Goal: Transaction & Acquisition: Purchase product/service

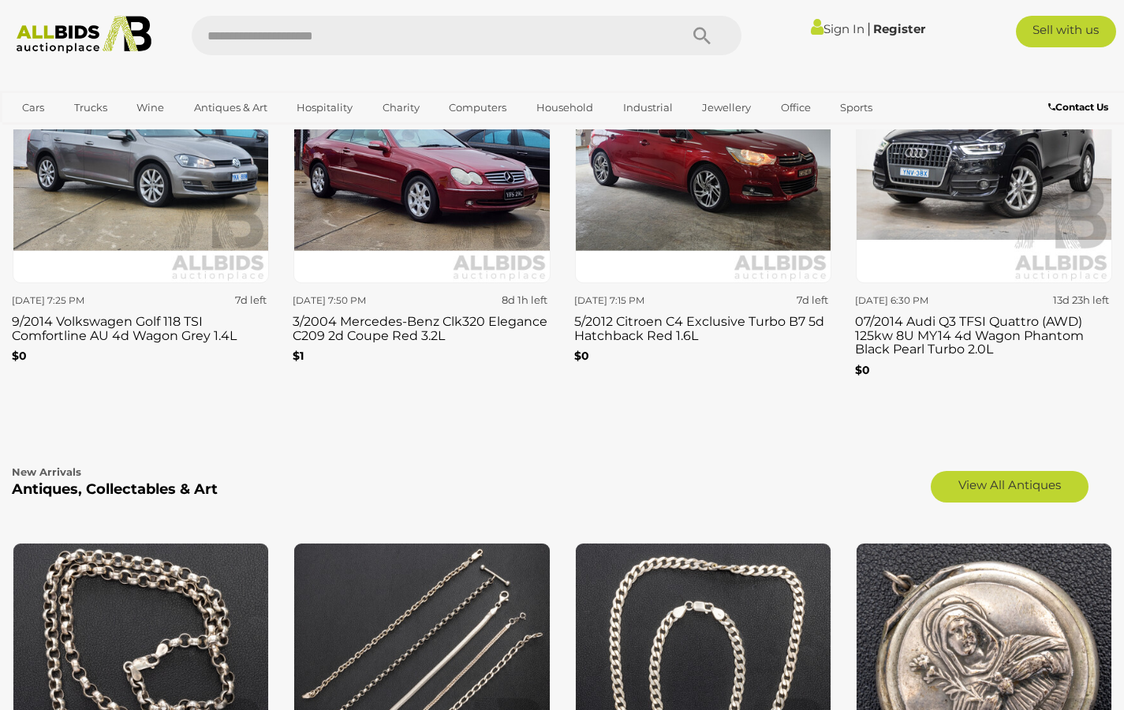
scroll to position [2079, 0]
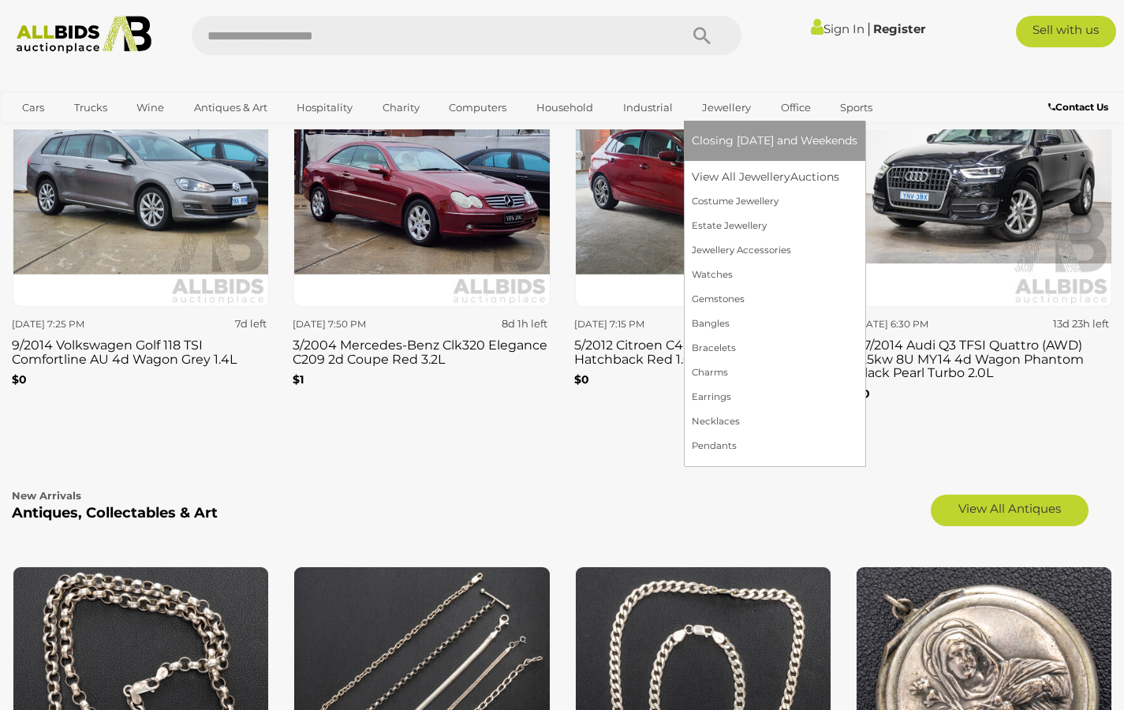
click at [719, 106] on link "Jewellery" at bounding box center [726, 108] width 69 height 26
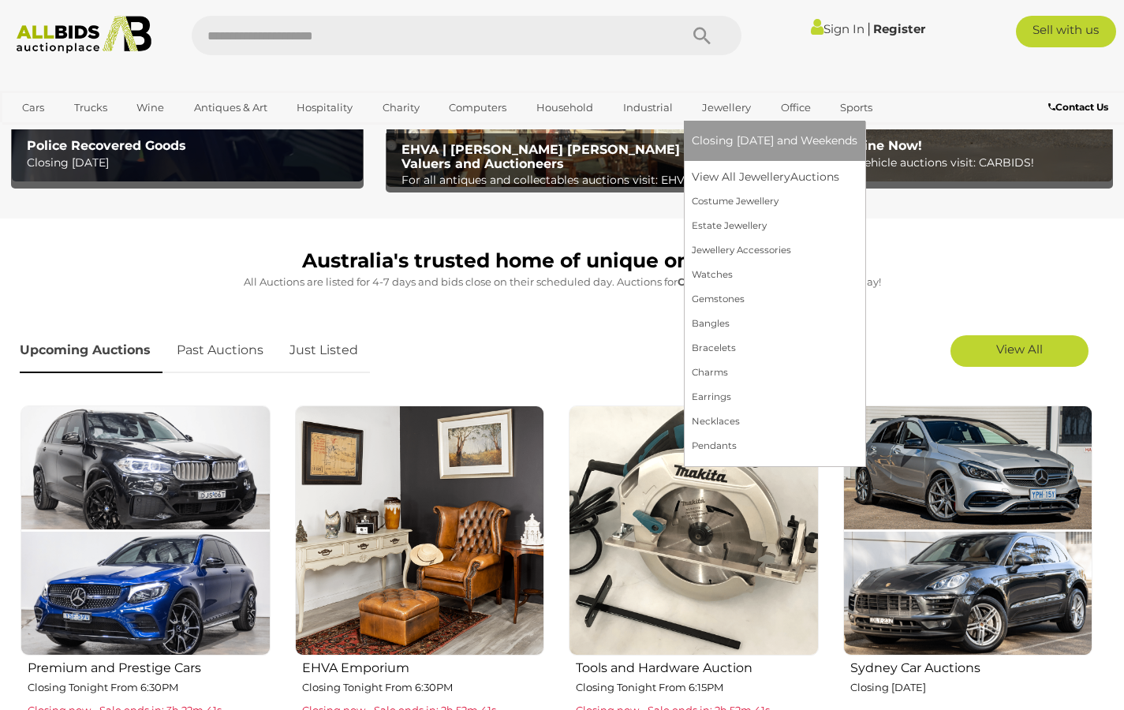
scroll to position [297, 0]
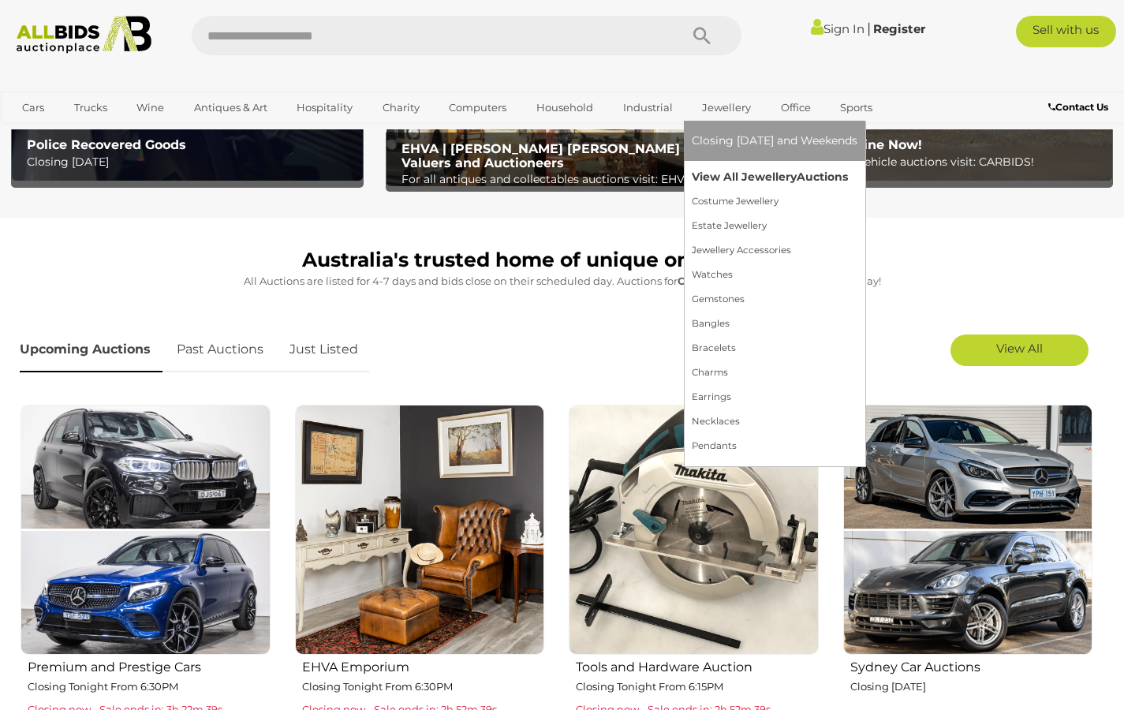
click at [759, 173] on link "View All Jewellery Auctions" at bounding box center [775, 177] width 166 height 24
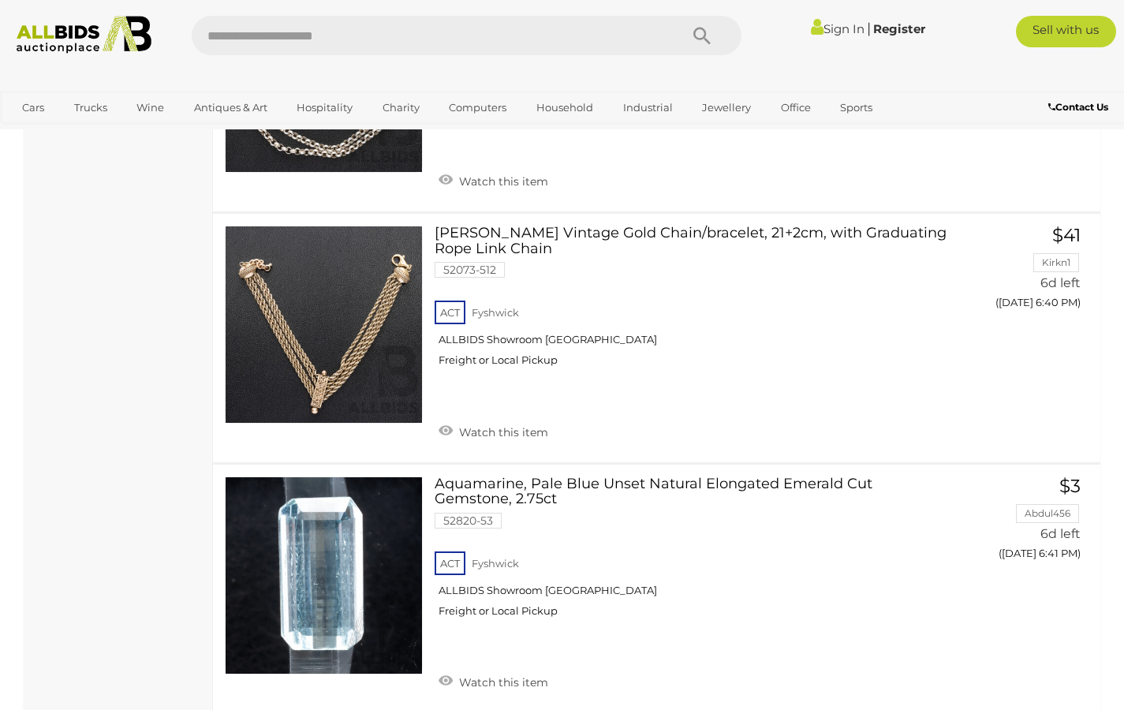
scroll to position [2215, 0]
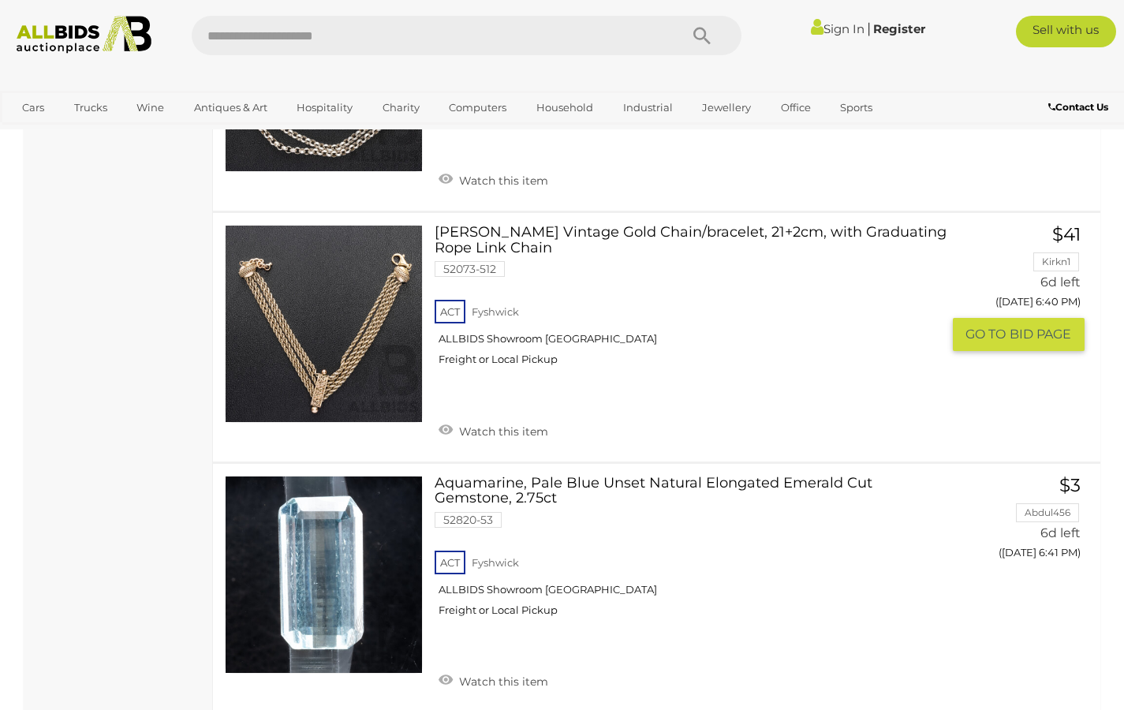
click at [663, 225] on link "Albertina Vintage Gold Chain/bracelet, 21+2cm, with Graduating Rope Link Chain …" at bounding box center [693, 302] width 494 height 154
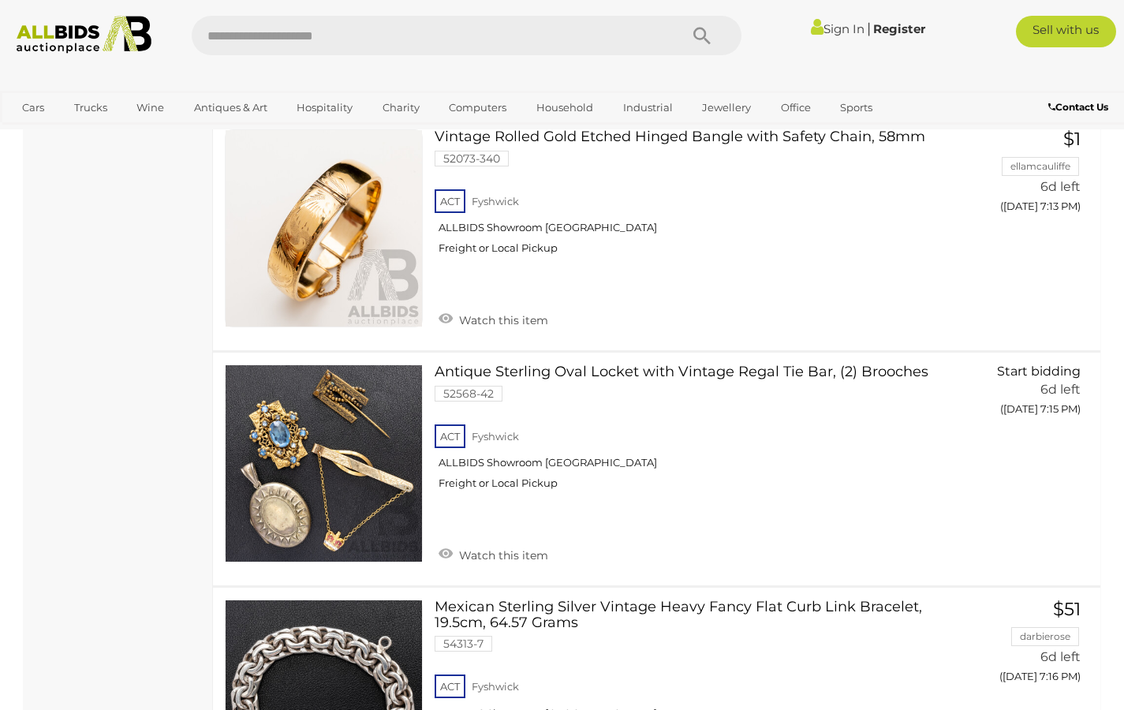
scroll to position [7247, 0]
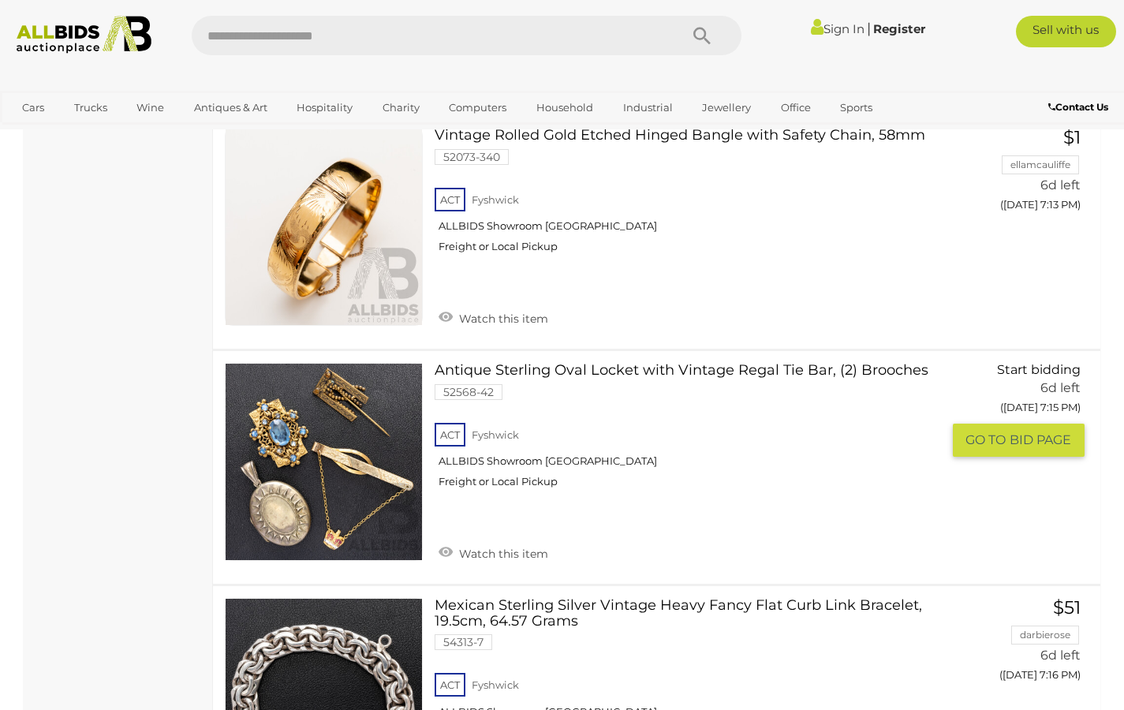
click at [556, 363] on link "Antique Sterling Oval Locket with Vintage Regal Tie Bar, (2) Brooches 52568-42 …" at bounding box center [693, 432] width 494 height 138
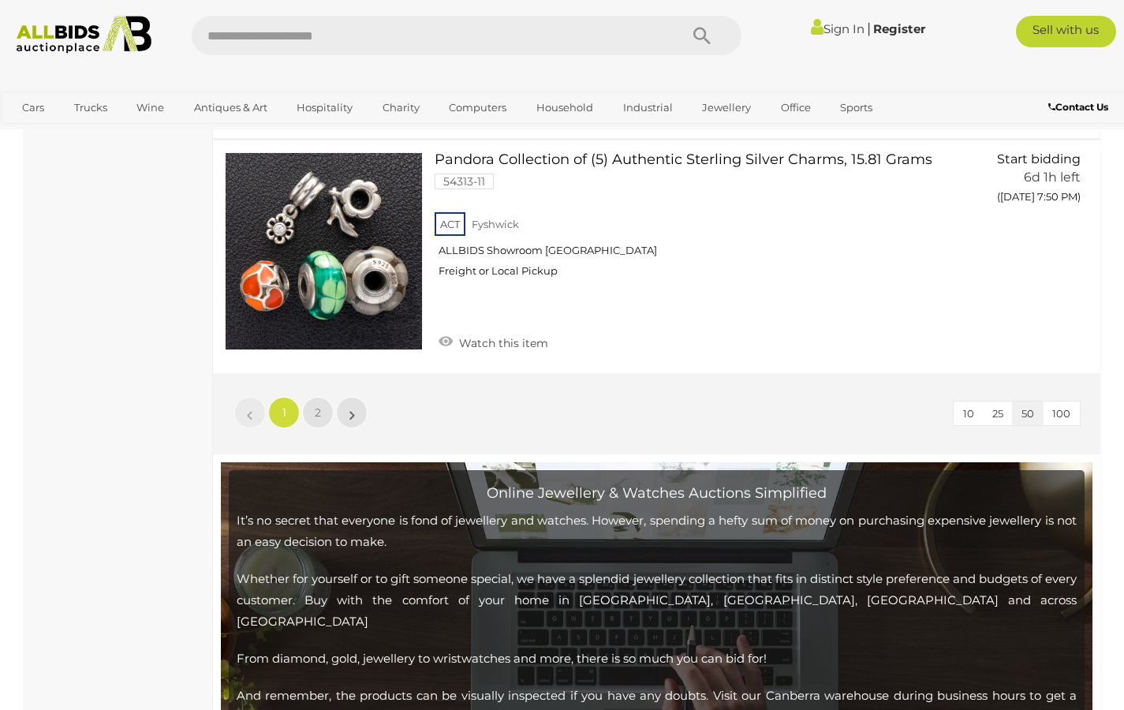
scroll to position [12400, 0]
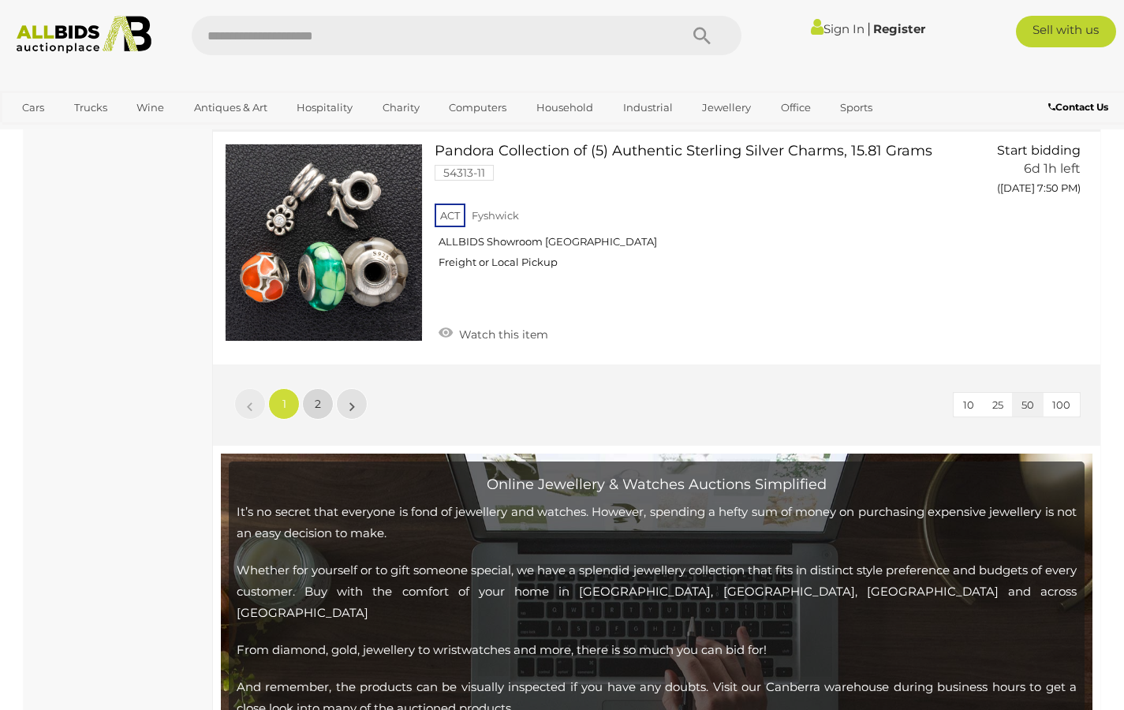
click at [322, 388] on link "2" at bounding box center [318, 404] width 32 height 32
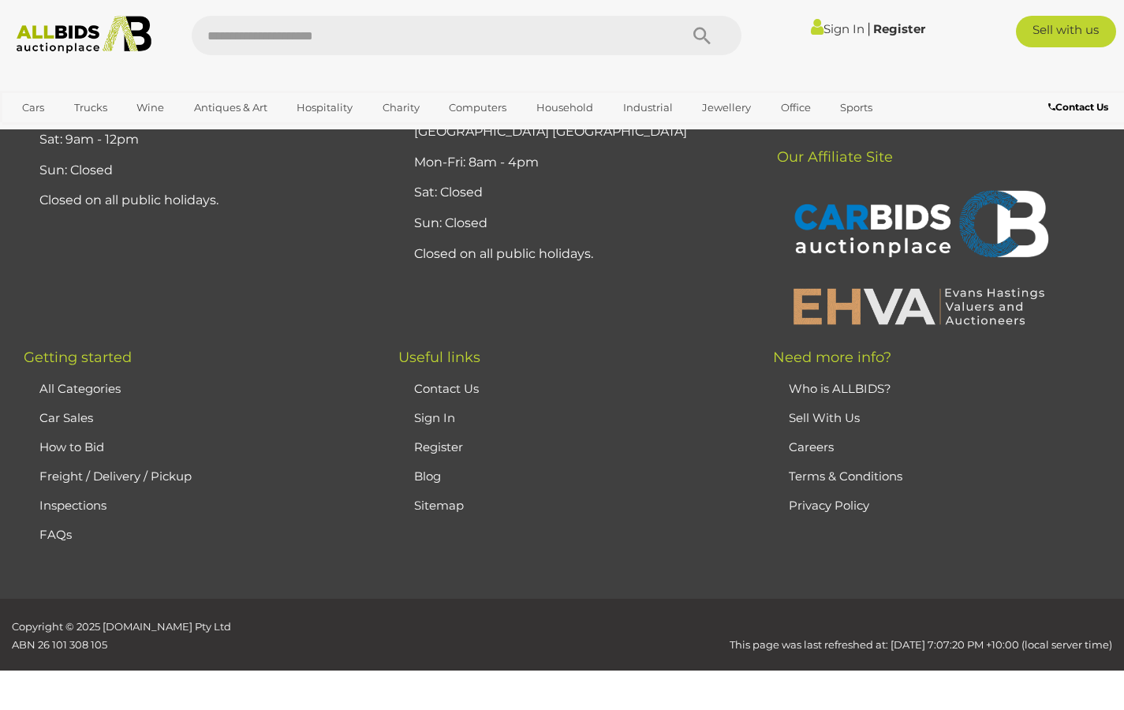
scroll to position [340, 0]
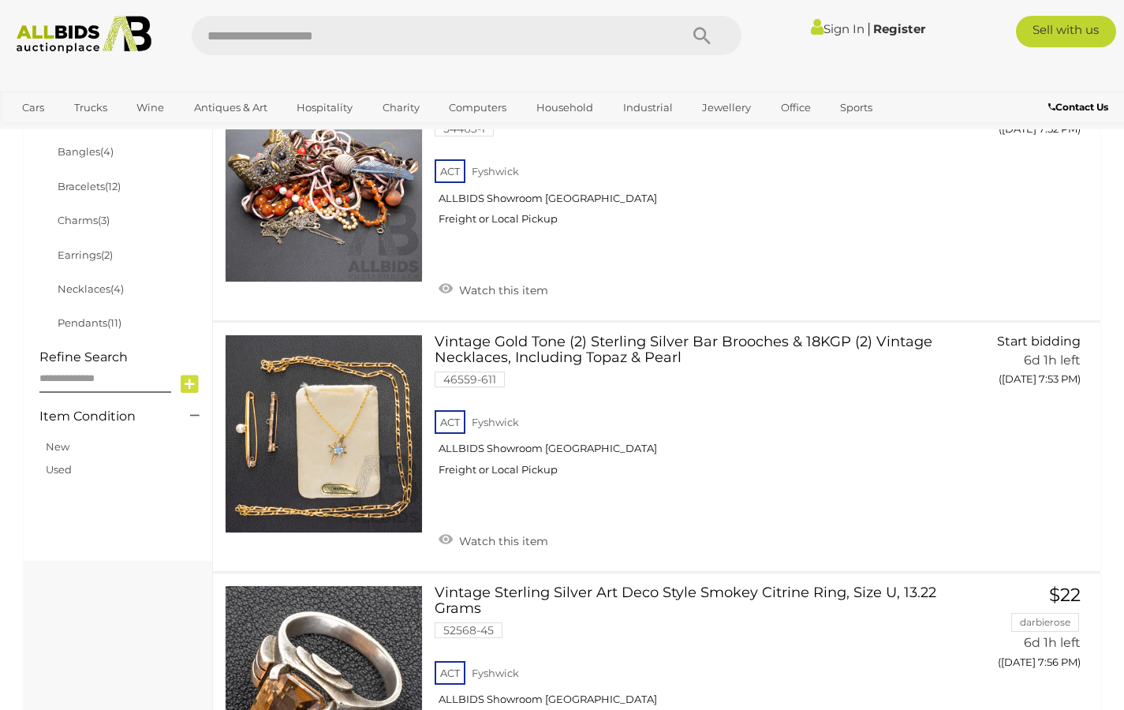
scroll to position [687, 0]
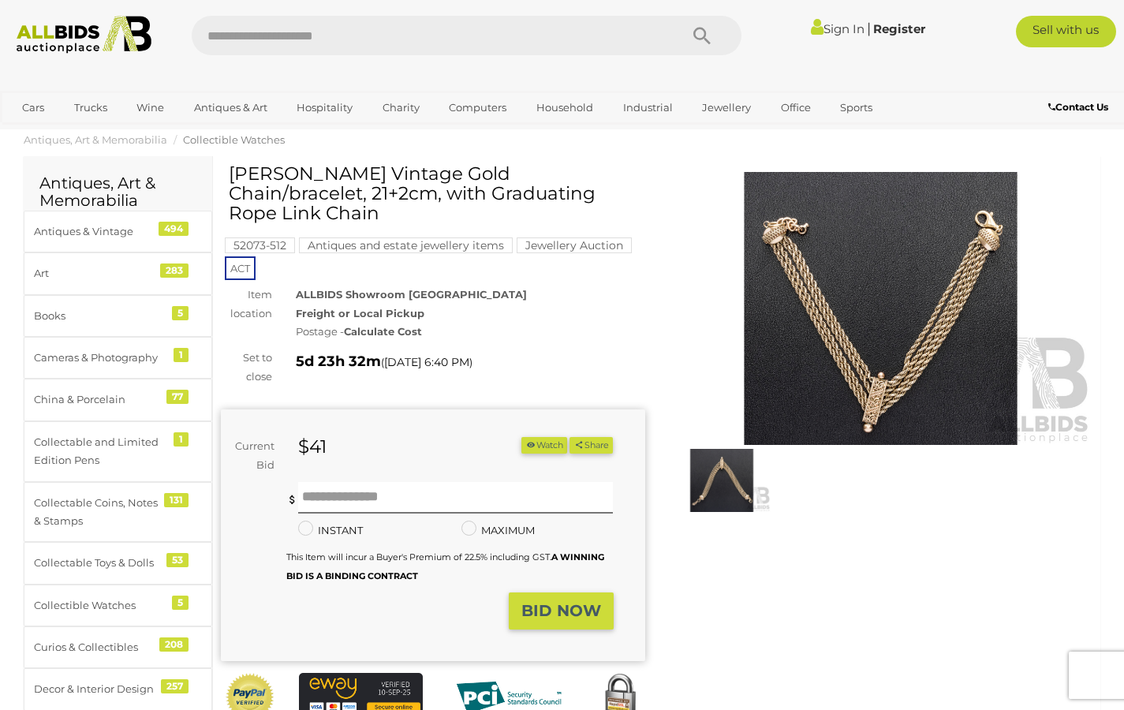
scroll to position [12, 0]
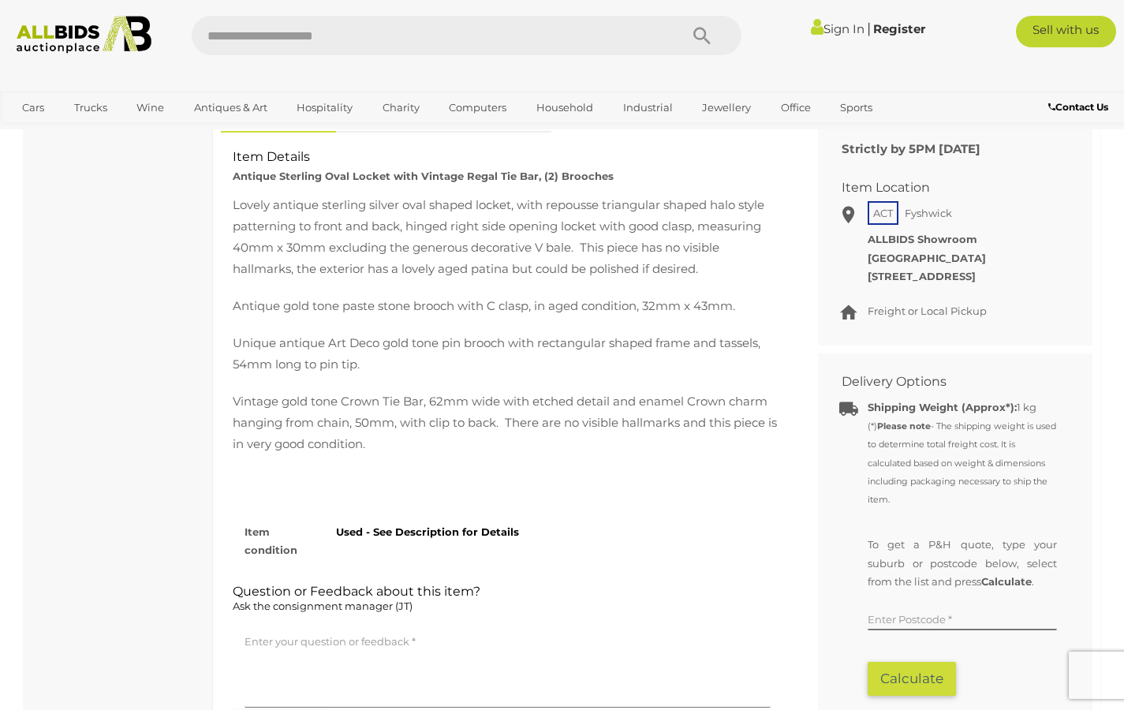
scroll to position [672, 0]
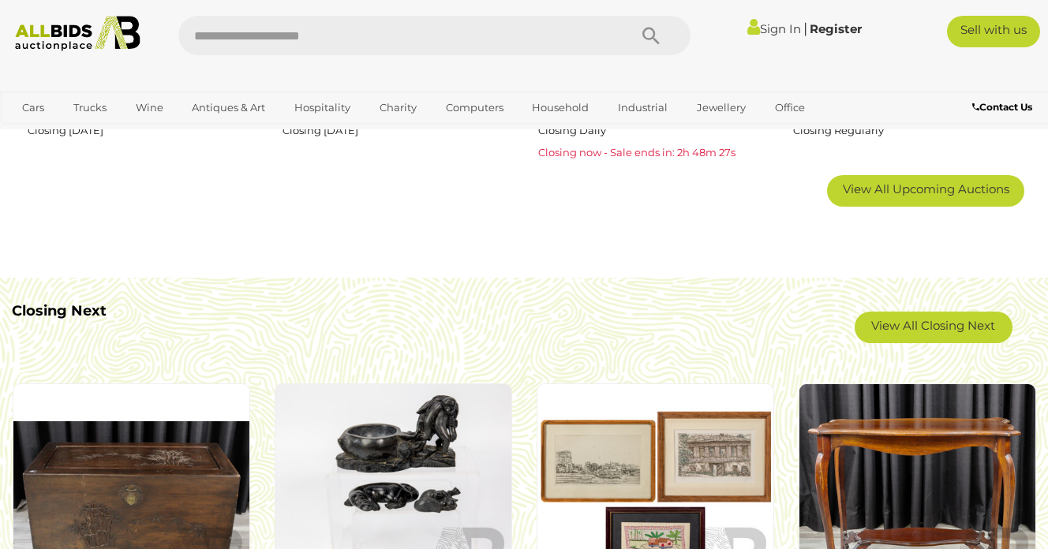
scroll to position [1127, 0]
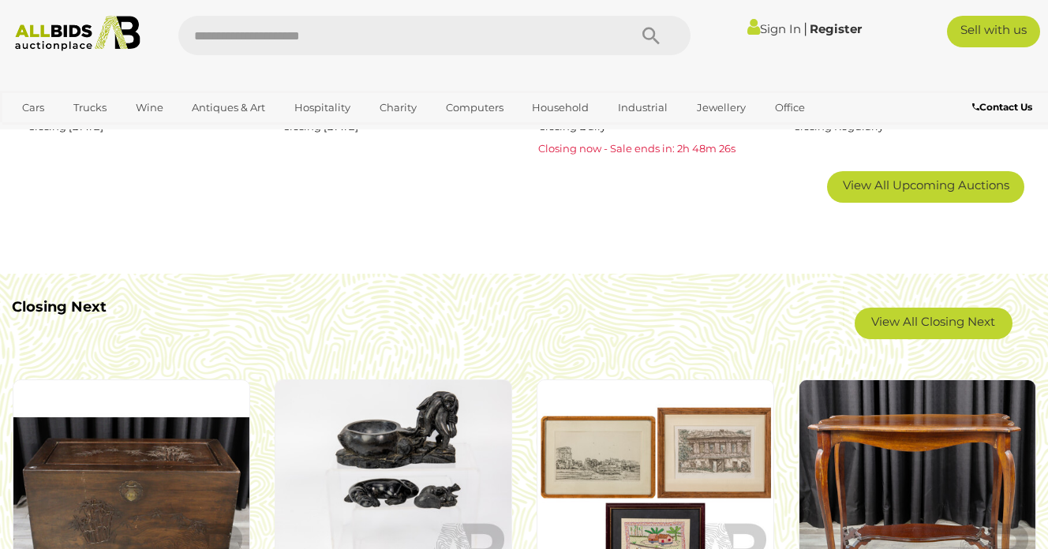
click at [953, 304] on div "View All Closing Next" at bounding box center [939, 323] width 169 height 47
click at [948, 319] on link "View All Closing Next" at bounding box center [933, 324] width 158 height 32
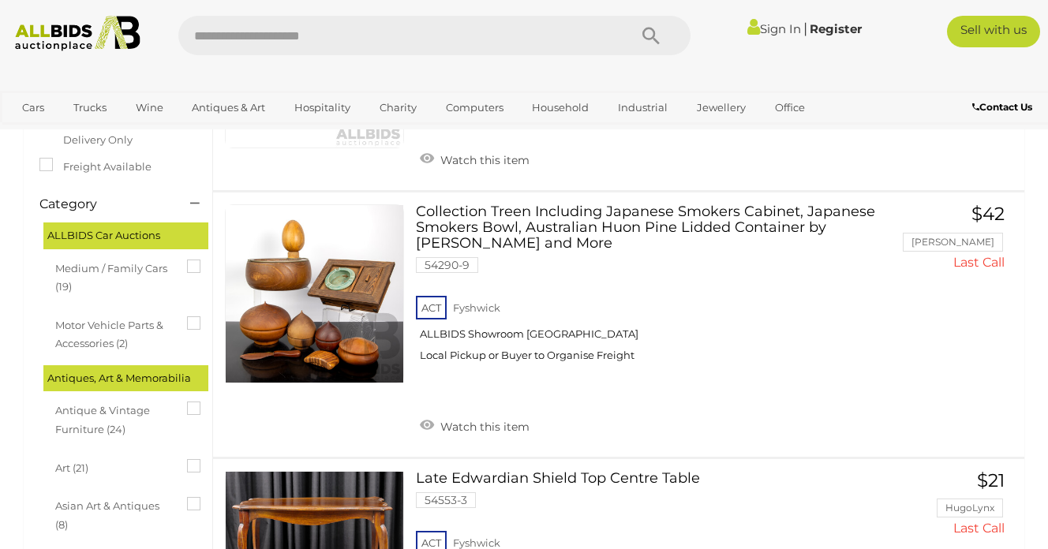
scroll to position [270, 0]
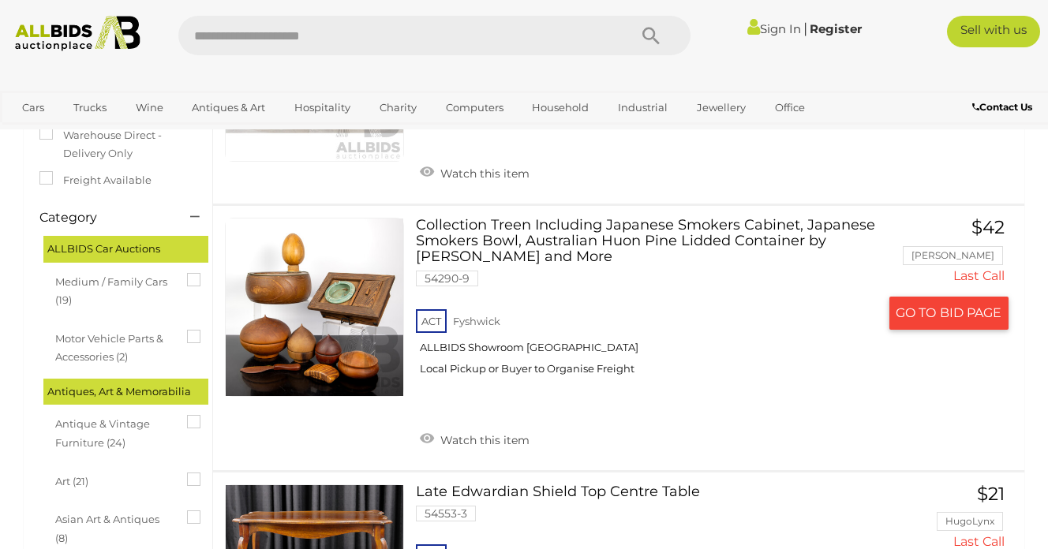
click at [618, 224] on link "Collection Treen Including Japanese Smokers Cabinet, Japanese Smokers Bowl, Aus…" at bounding box center [653, 303] width 450 height 170
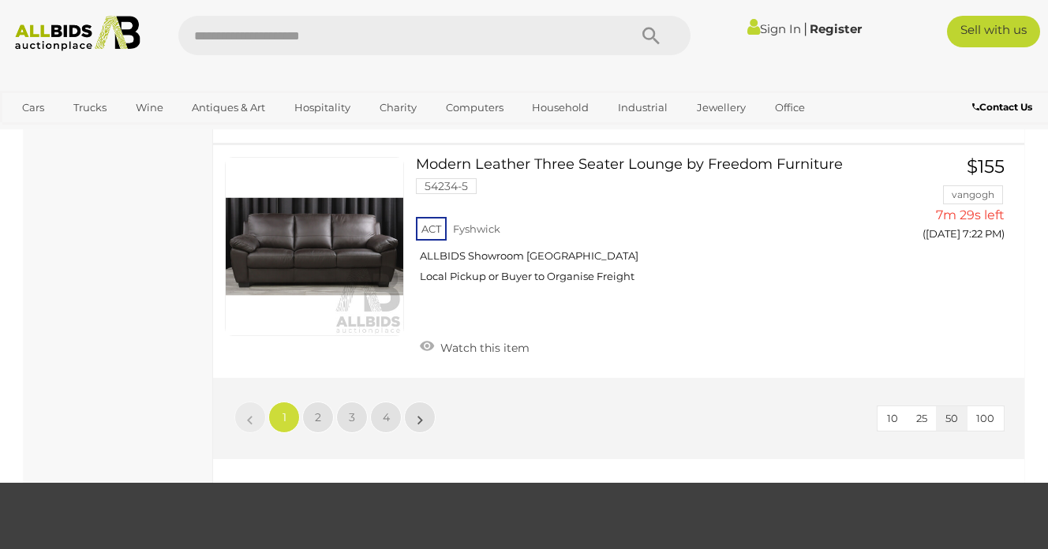
scroll to position [12306, 0]
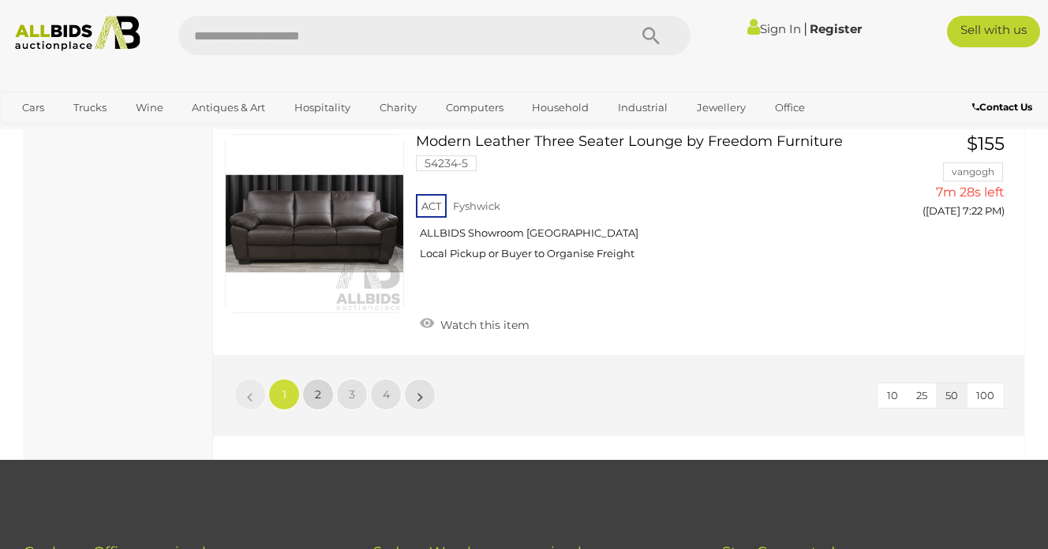
click at [310, 379] on link "2" at bounding box center [318, 395] width 32 height 32
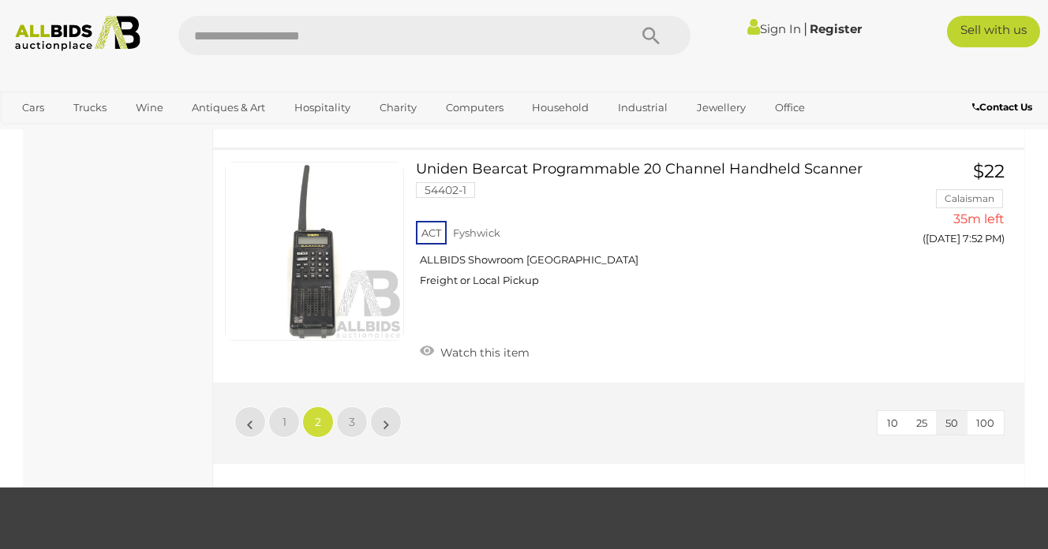
scroll to position [12188, 0]
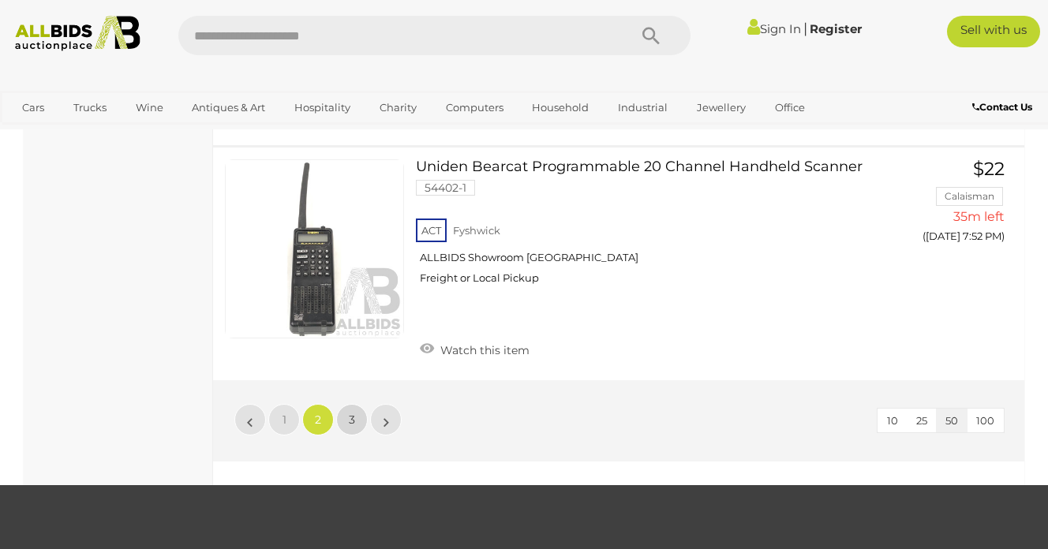
click at [345, 404] on link "3" at bounding box center [352, 420] width 32 height 32
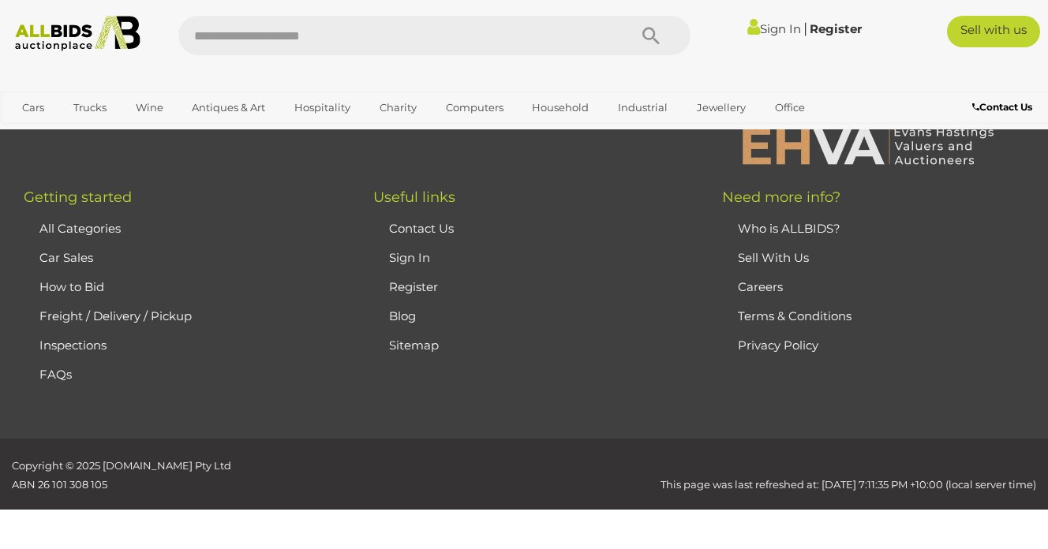
scroll to position [80, 0]
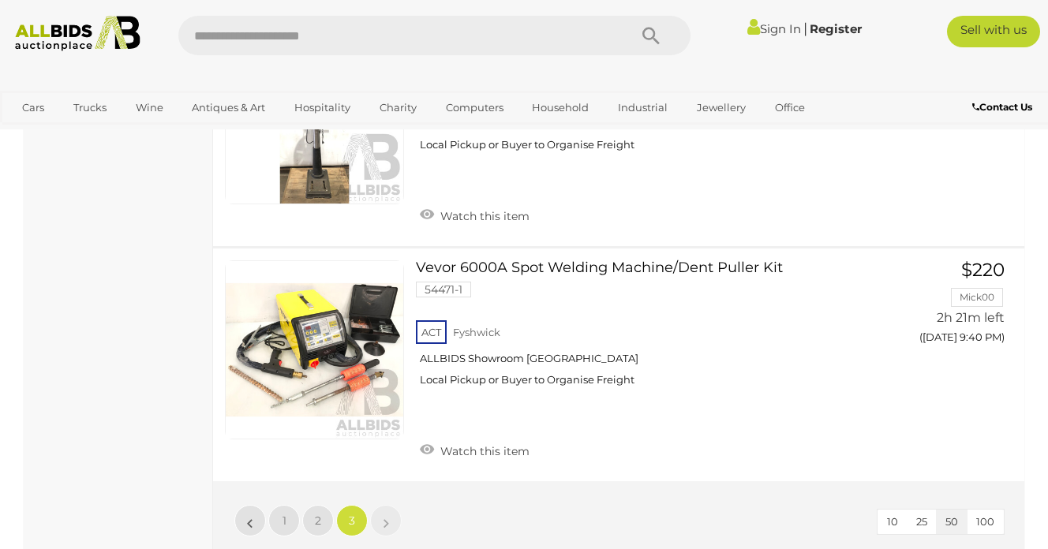
scroll to position [7833, 0]
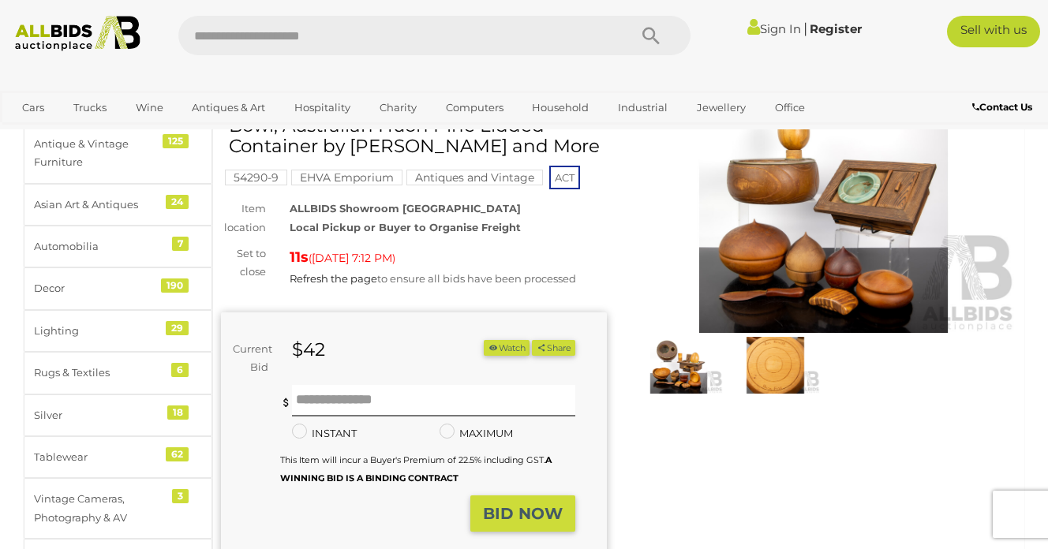
scroll to position [118, 0]
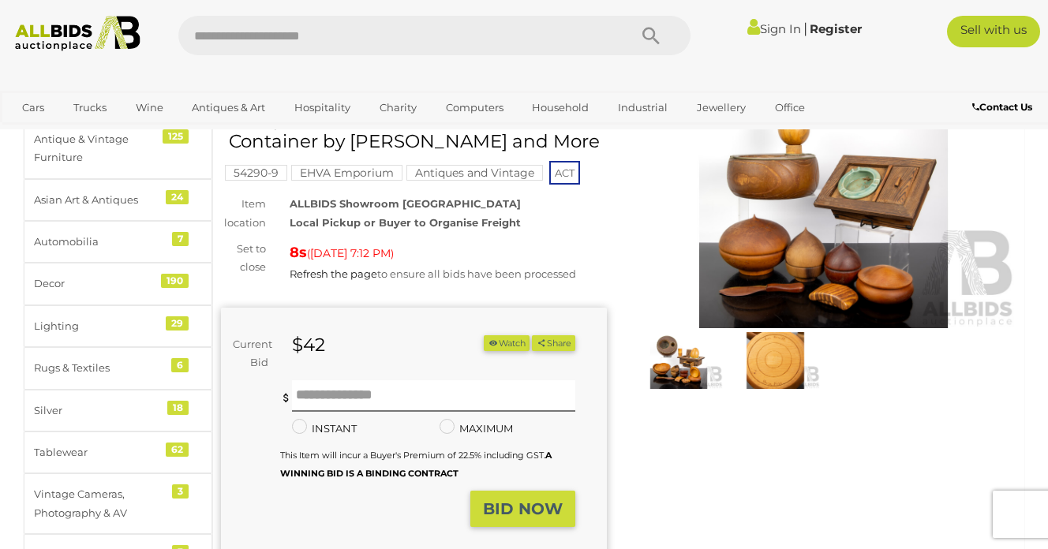
click at [855, 278] on img at bounding box center [823, 204] width 386 height 248
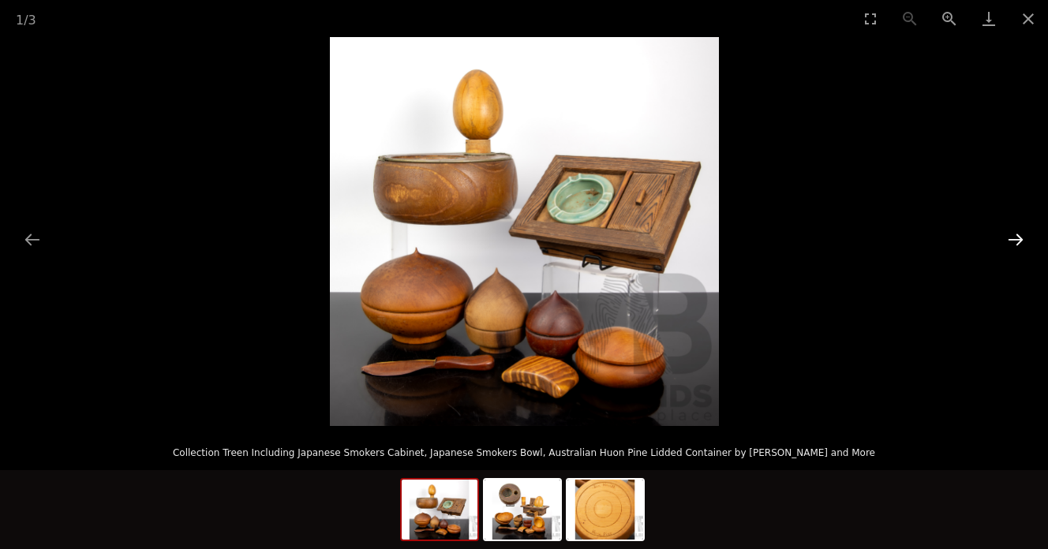
click at [1021, 233] on button "Next slide" at bounding box center [1015, 239] width 33 height 31
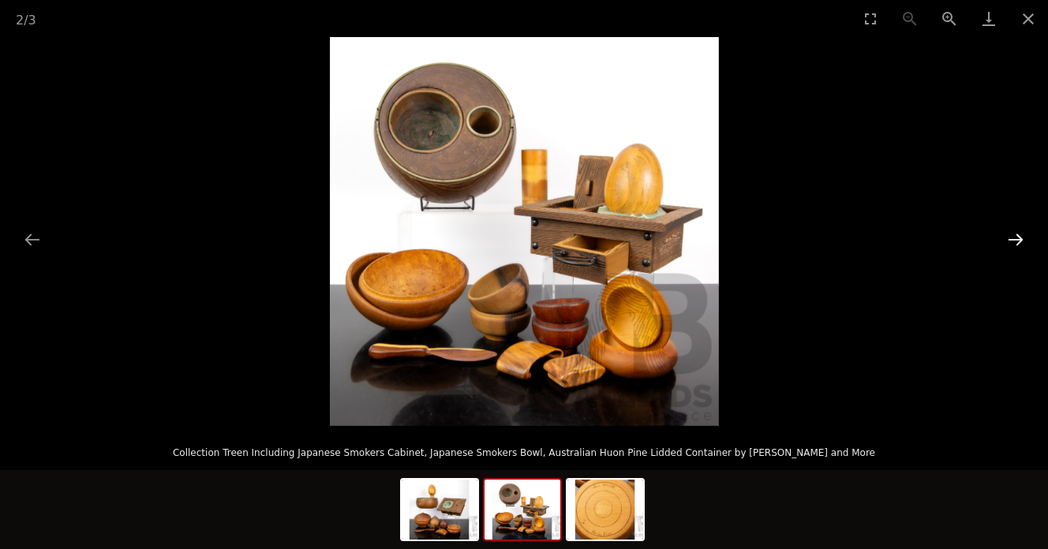
click at [1021, 233] on button "Next slide" at bounding box center [1015, 239] width 33 height 31
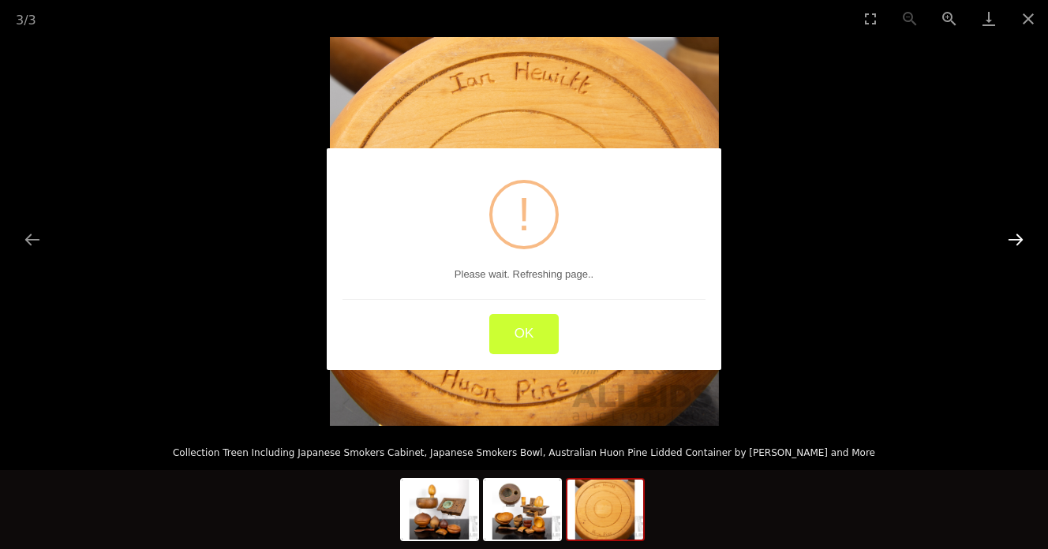
click at [1021, 233] on button "Next slide" at bounding box center [1015, 239] width 33 height 31
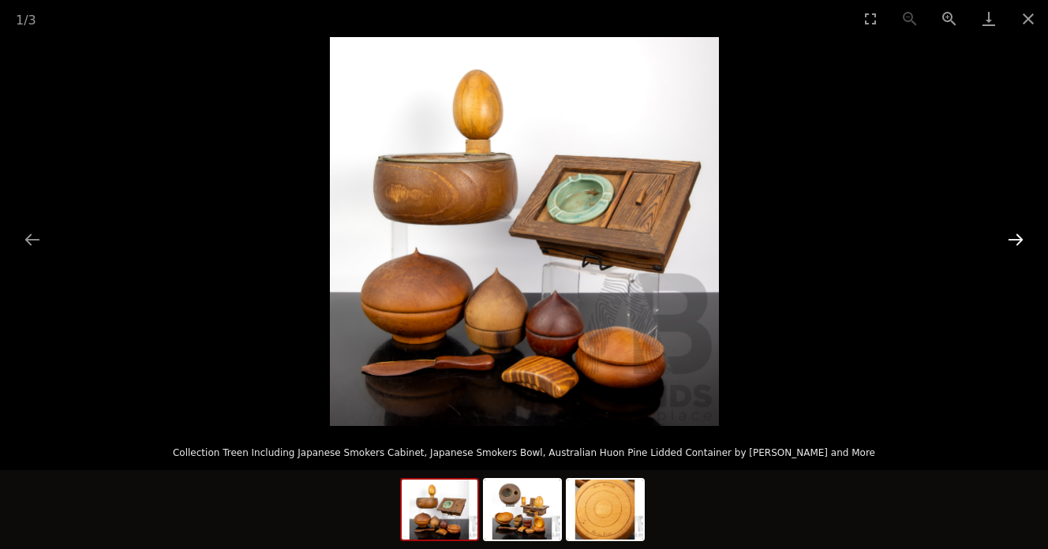
click at [1018, 233] on button "Next slide" at bounding box center [1015, 239] width 33 height 31
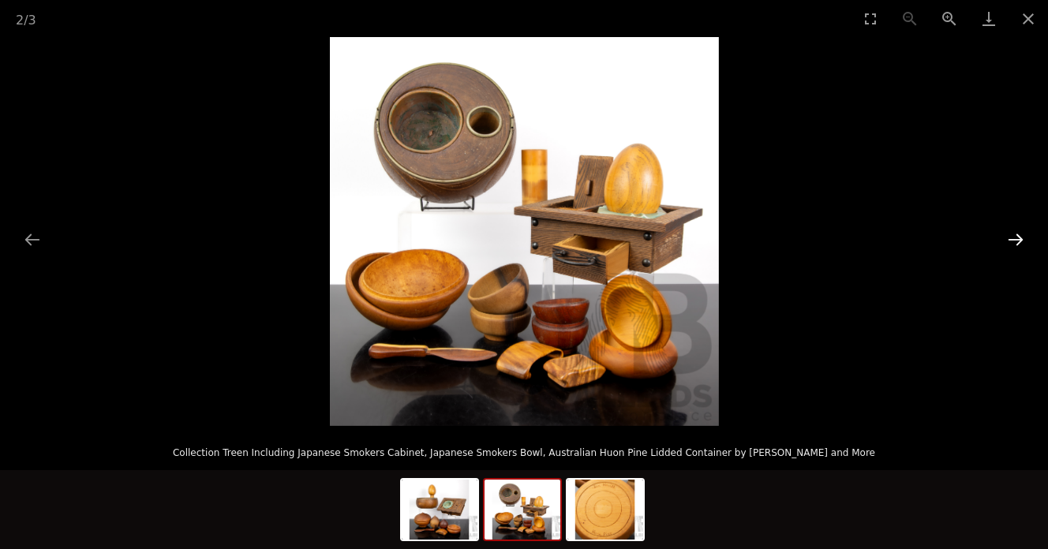
click at [1018, 234] on button "Next slide" at bounding box center [1015, 239] width 33 height 31
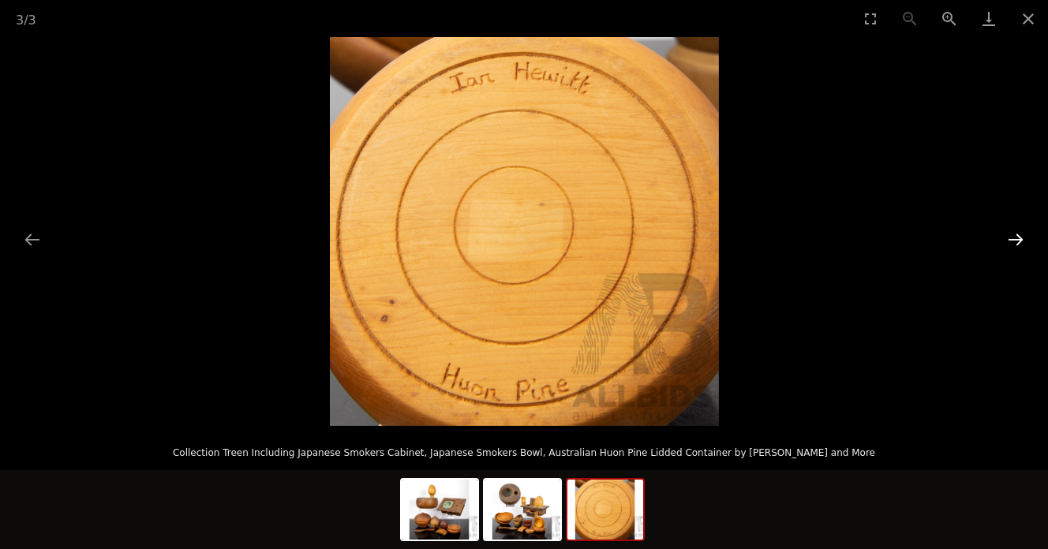
click at [1018, 234] on button "Next slide" at bounding box center [1015, 239] width 33 height 31
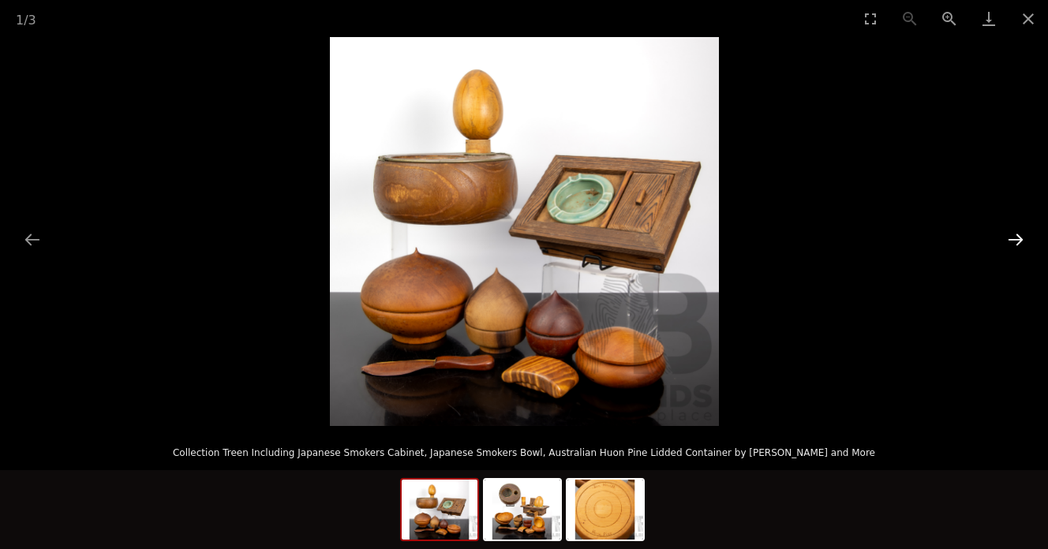
click at [1018, 234] on button "Next slide" at bounding box center [1015, 239] width 33 height 31
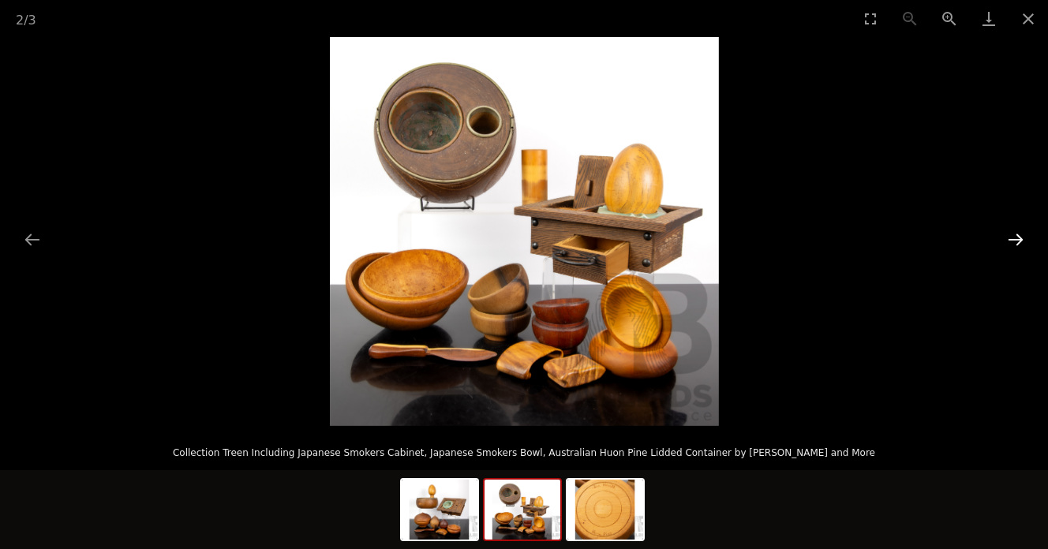
click at [1018, 234] on button "Next slide" at bounding box center [1015, 239] width 33 height 31
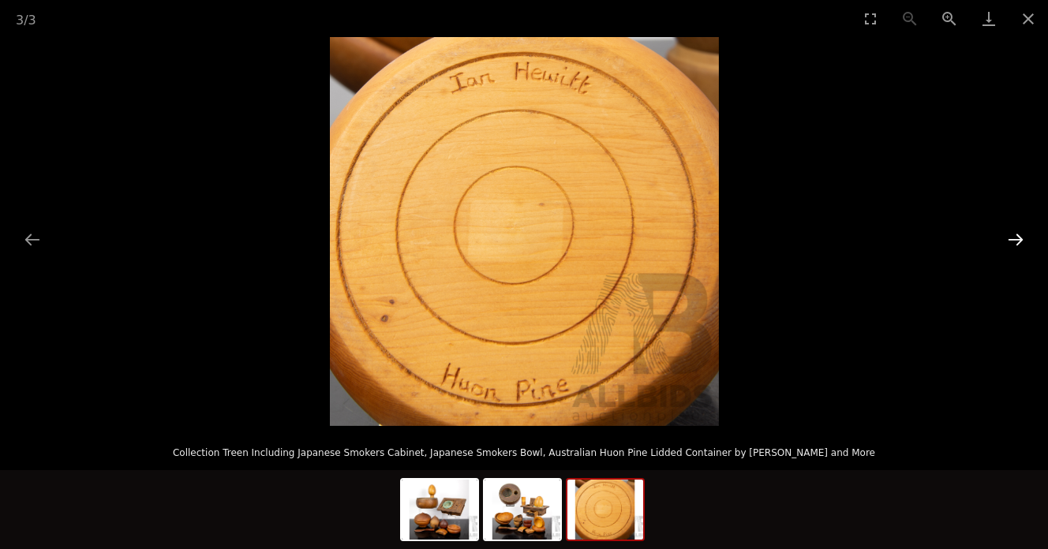
click at [1018, 235] on button "Next slide" at bounding box center [1015, 239] width 33 height 31
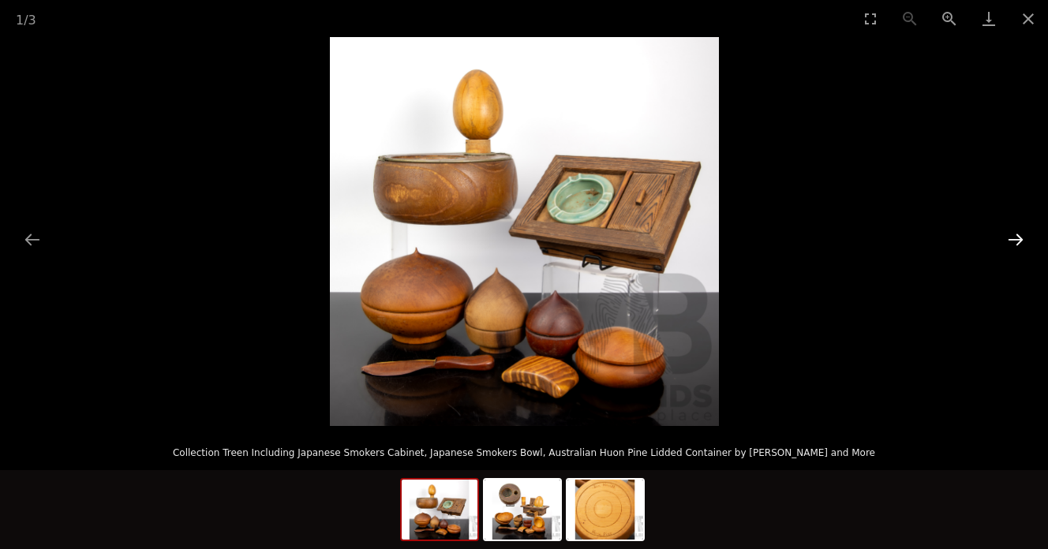
click at [1018, 235] on button "Next slide" at bounding box center [1015, 239] width 33 height 31
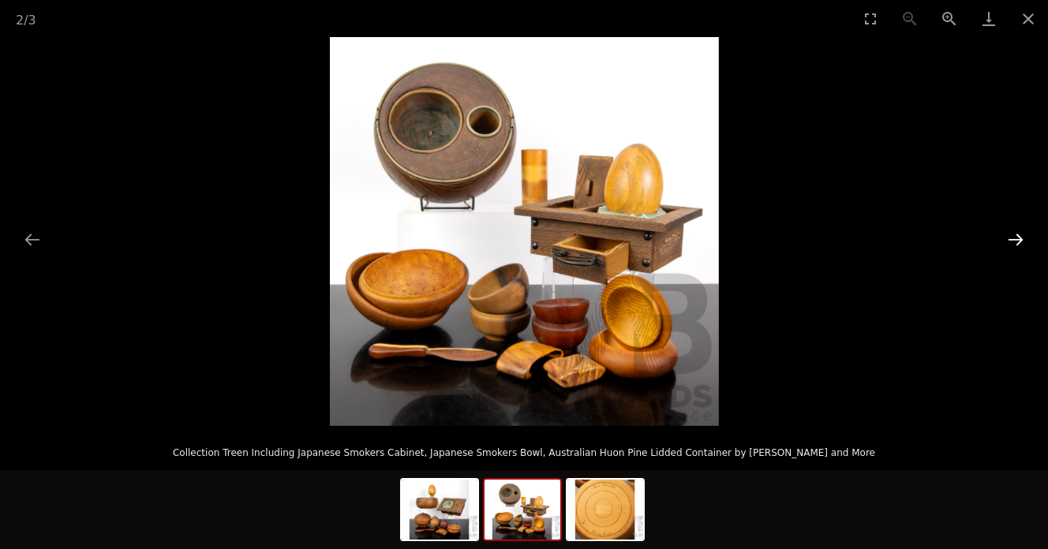
click at [1018, 235] on button "Next slide" at bounding box center [1015, 239] width 33 height 31
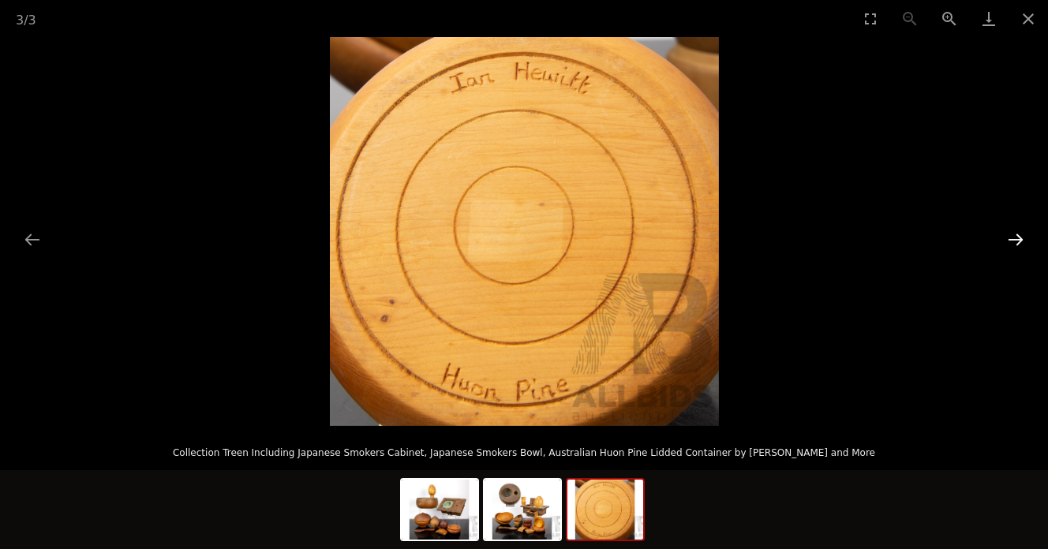
click at [1018, 235] on button "Next slide" at bounding box center [1015, 239] width 33 height 31
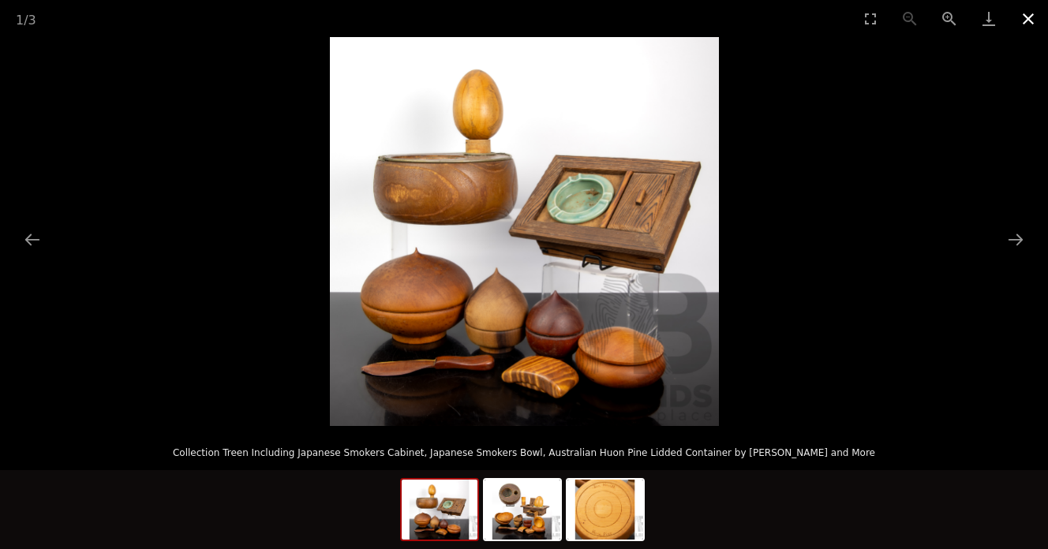
click at [1036, 18] on button "Close gallery" at bounding box center [1027, 18] width 39 height 37
